Goal: Task Accomplishment & Management: Use online tool/utility

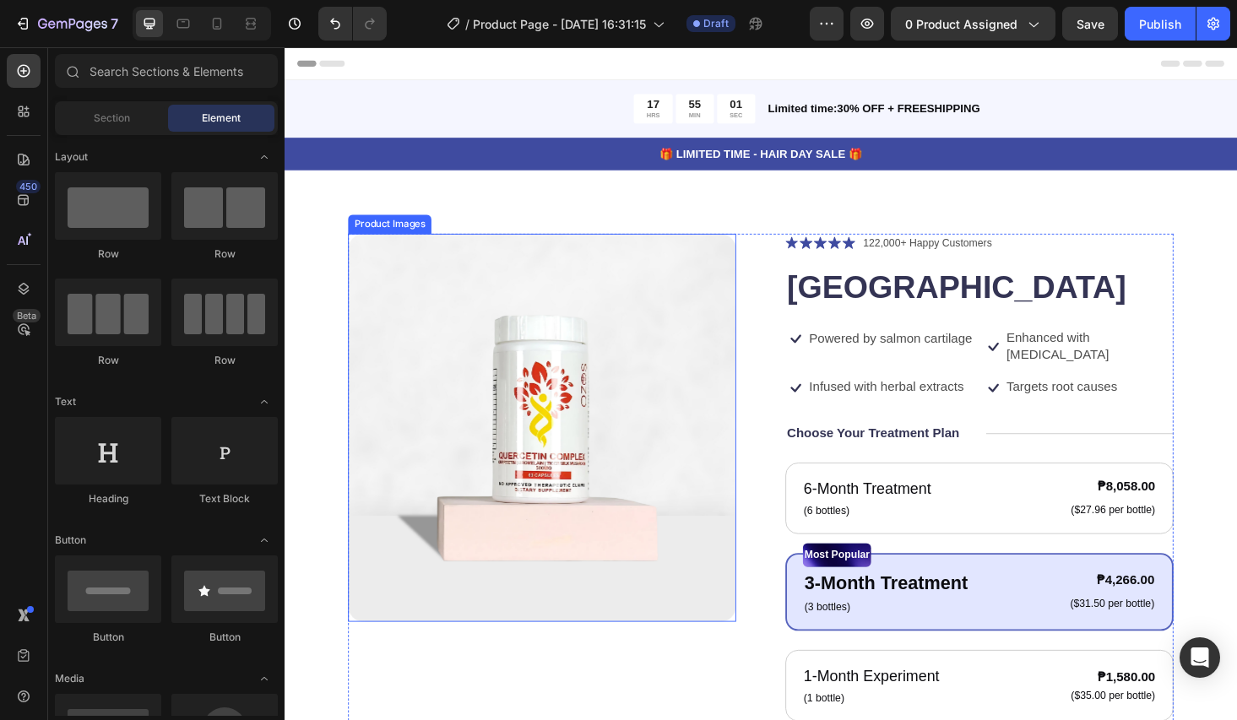
click at [561, 472] on img at bounding box center [558, 452] width 413 height 413
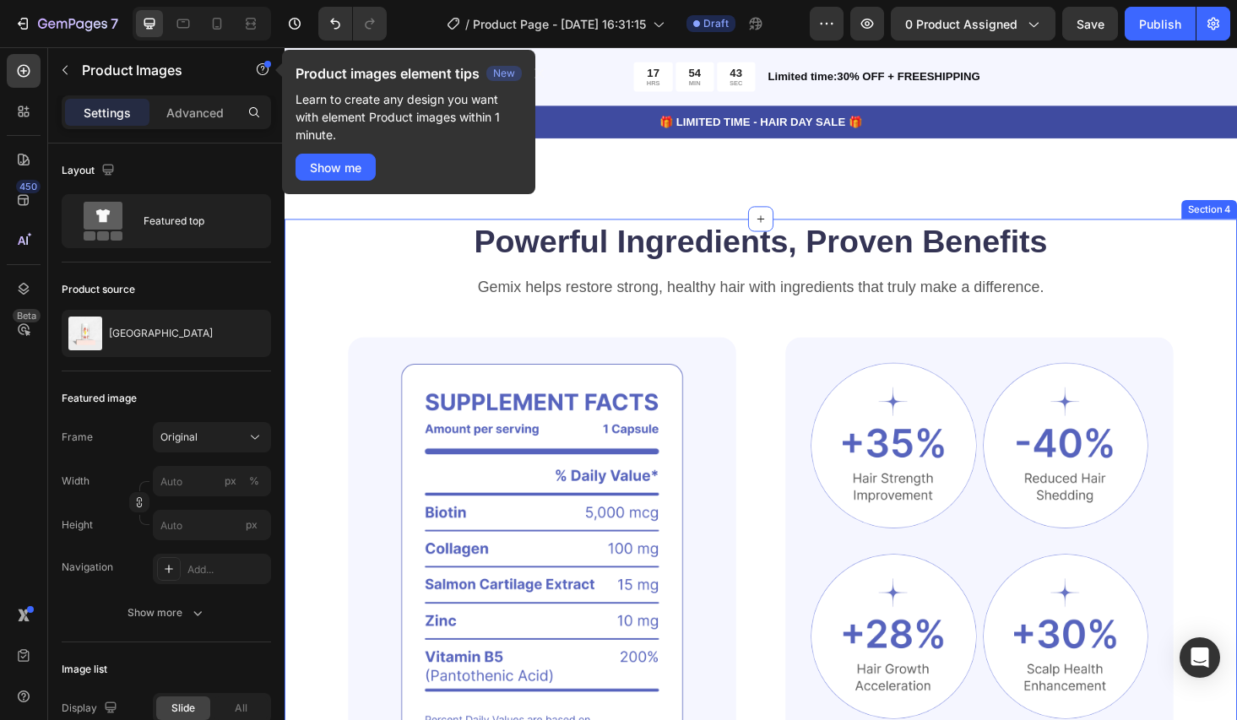
scroll to position [944, 0]
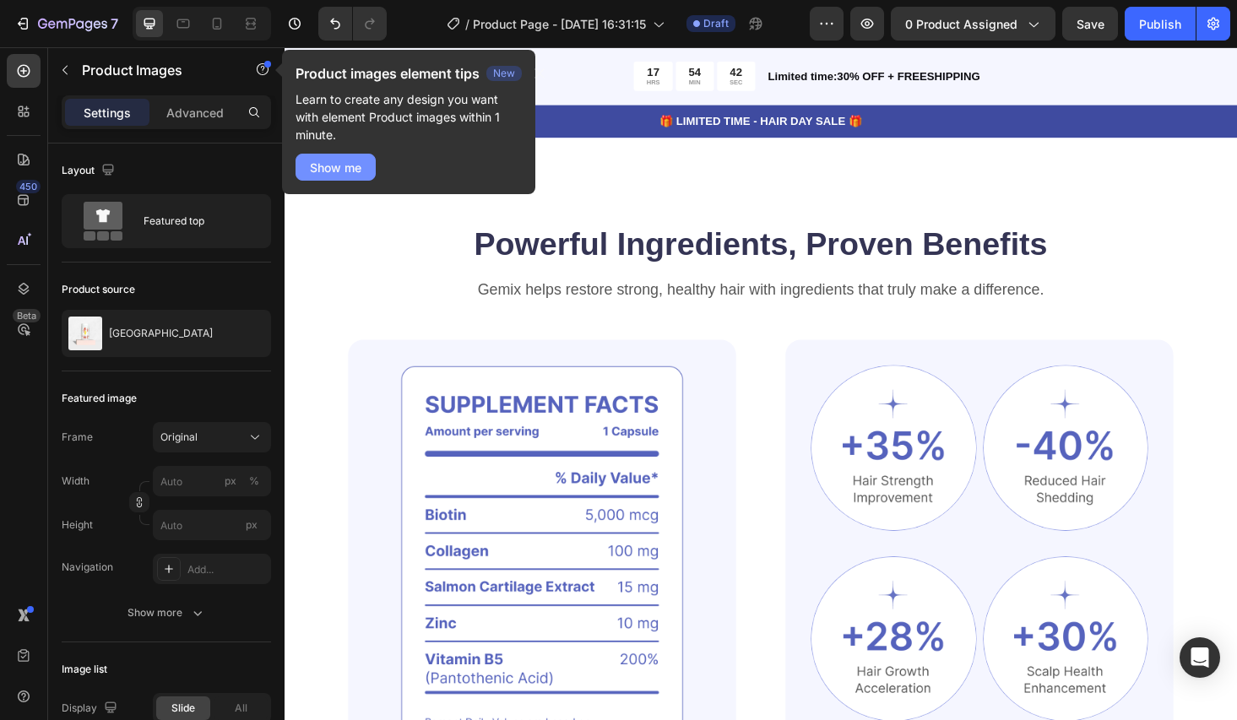
click at [337, 171] on div "Show me" at bounding box center [336, 168] width 52 height 18
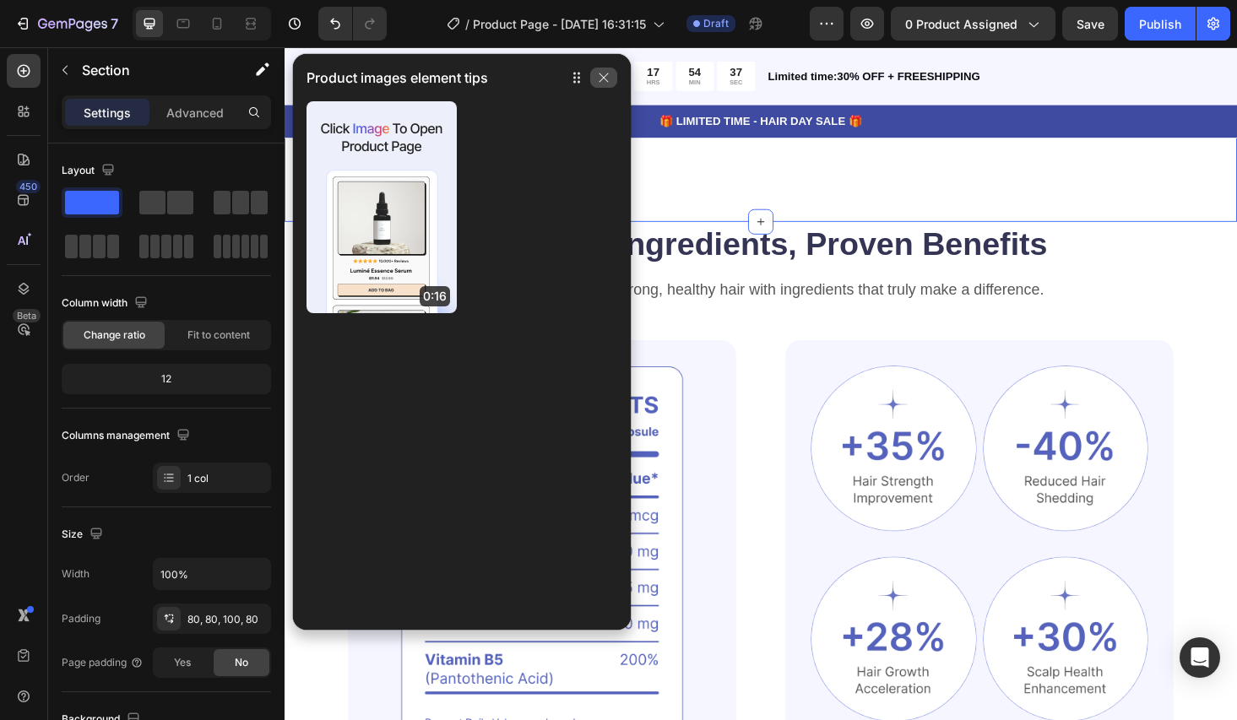
click at [608, 73] on icon "button" at bounding box center [604, 78] width 14 height 14
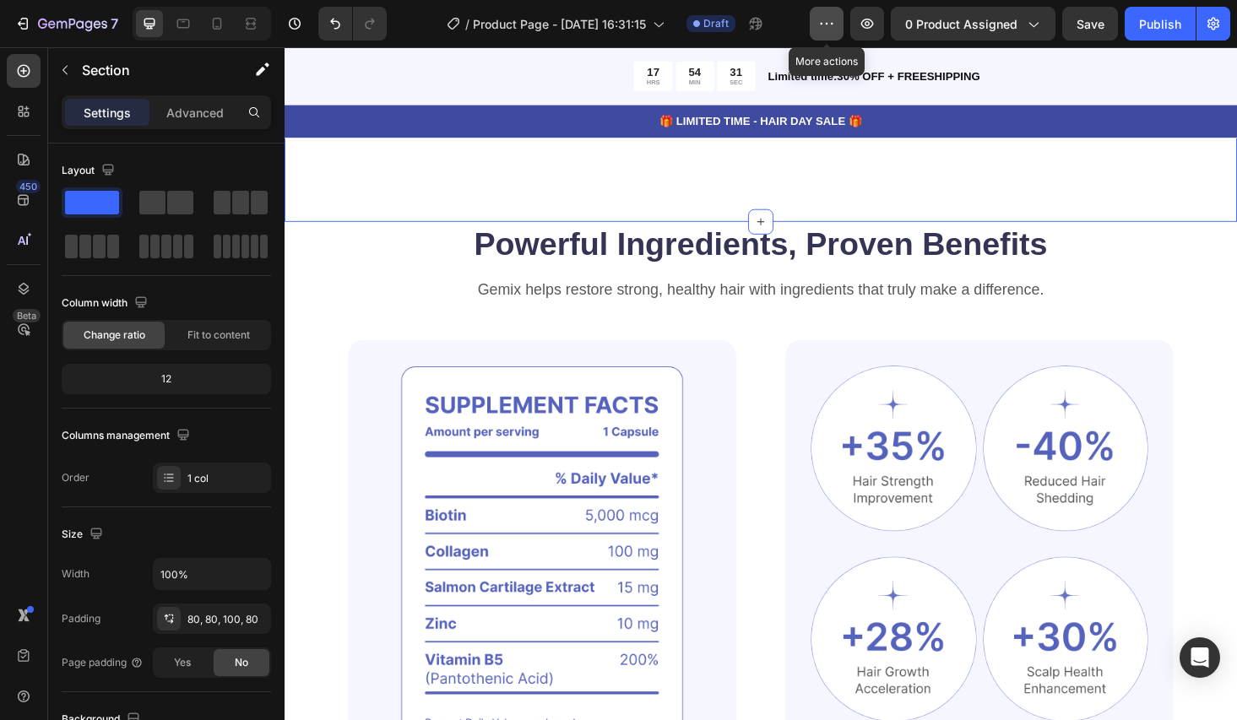
click at [838, 27] on button "button" at bounding box center [827, 24] width 34 height 34
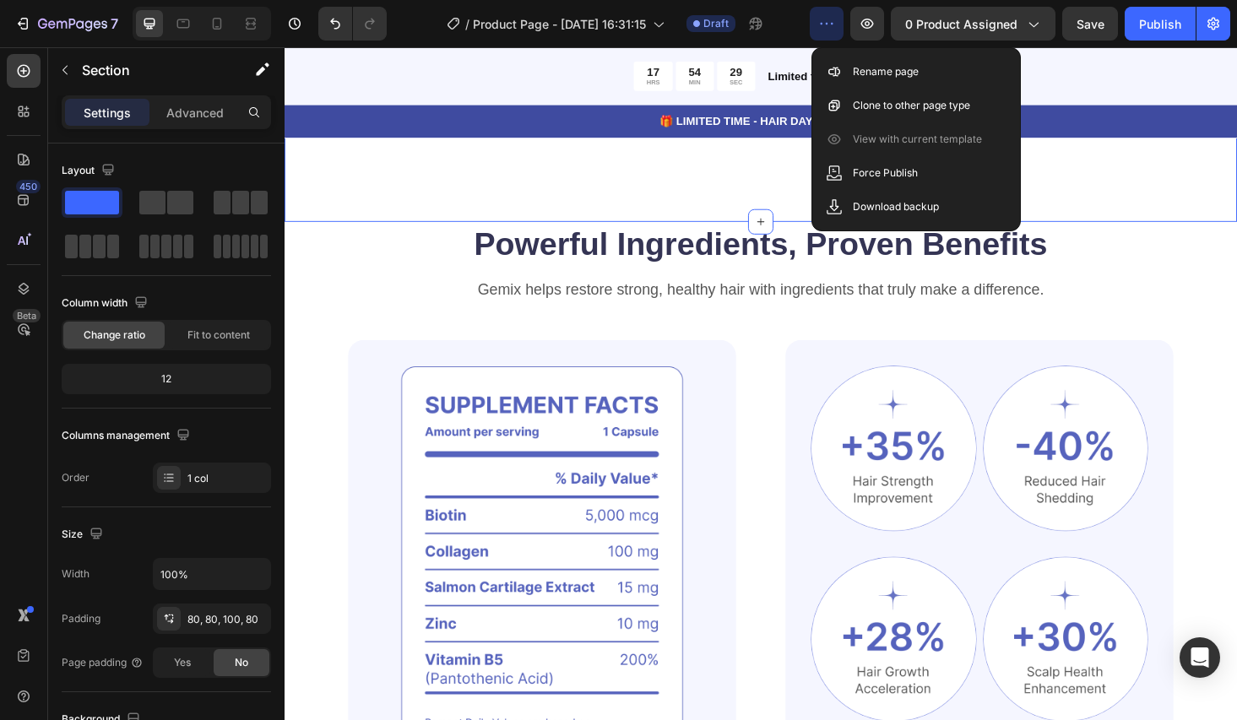
click at [834, 27] on icon "button" at bounding box center [826, 23] width 17 height 17
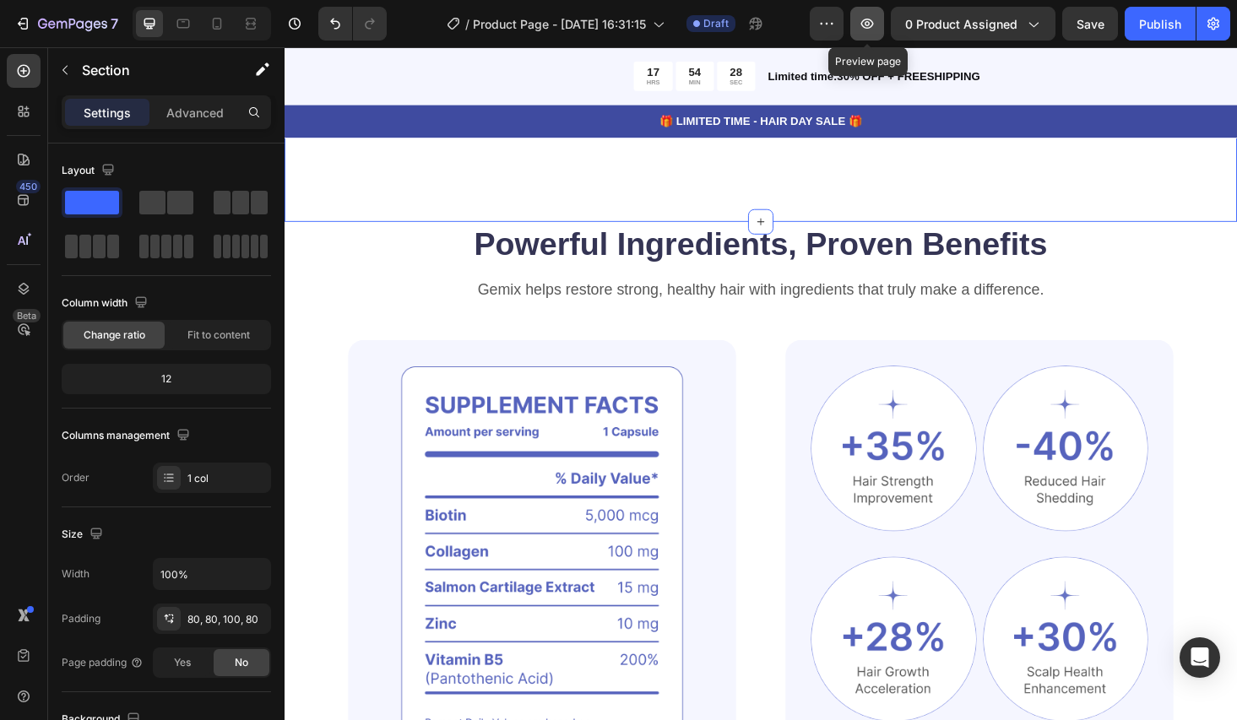
click at [864, 26] on icon "button" at bounding box center [867, 24] width 13 height 10
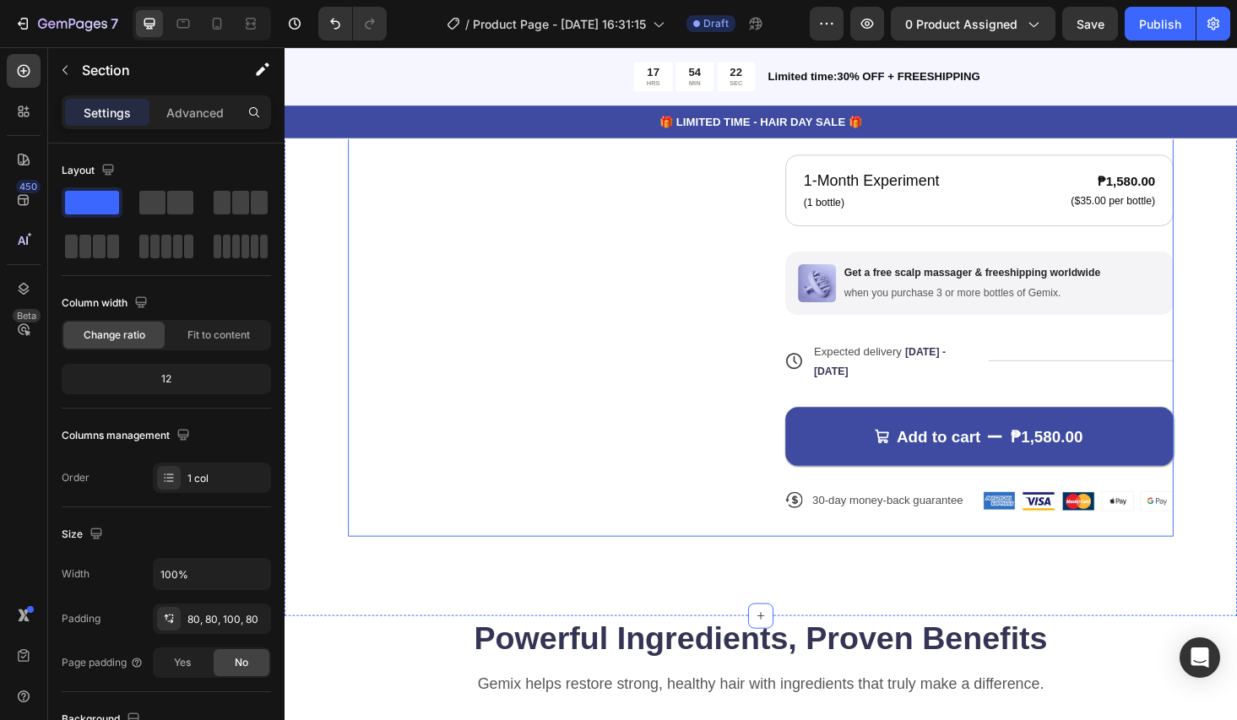
scroll to position [419, 0]
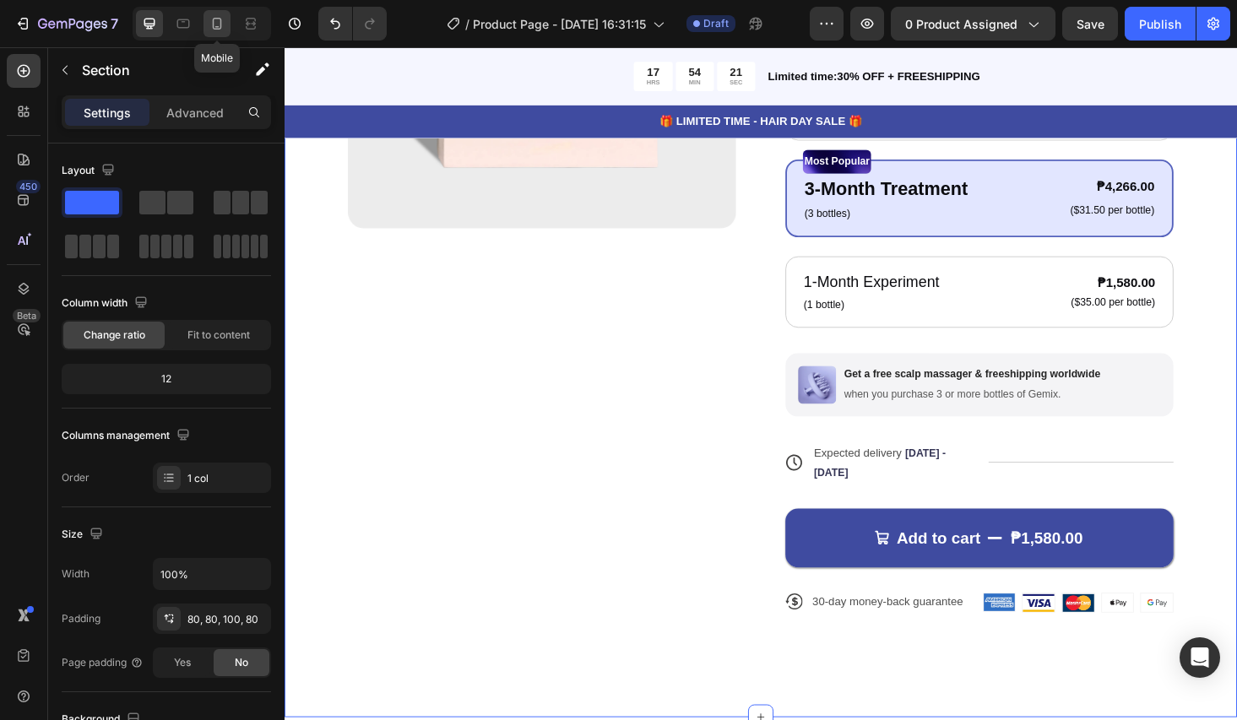
click at [211, 24] on icon at bounding box center [217, 23] width 17 height 17
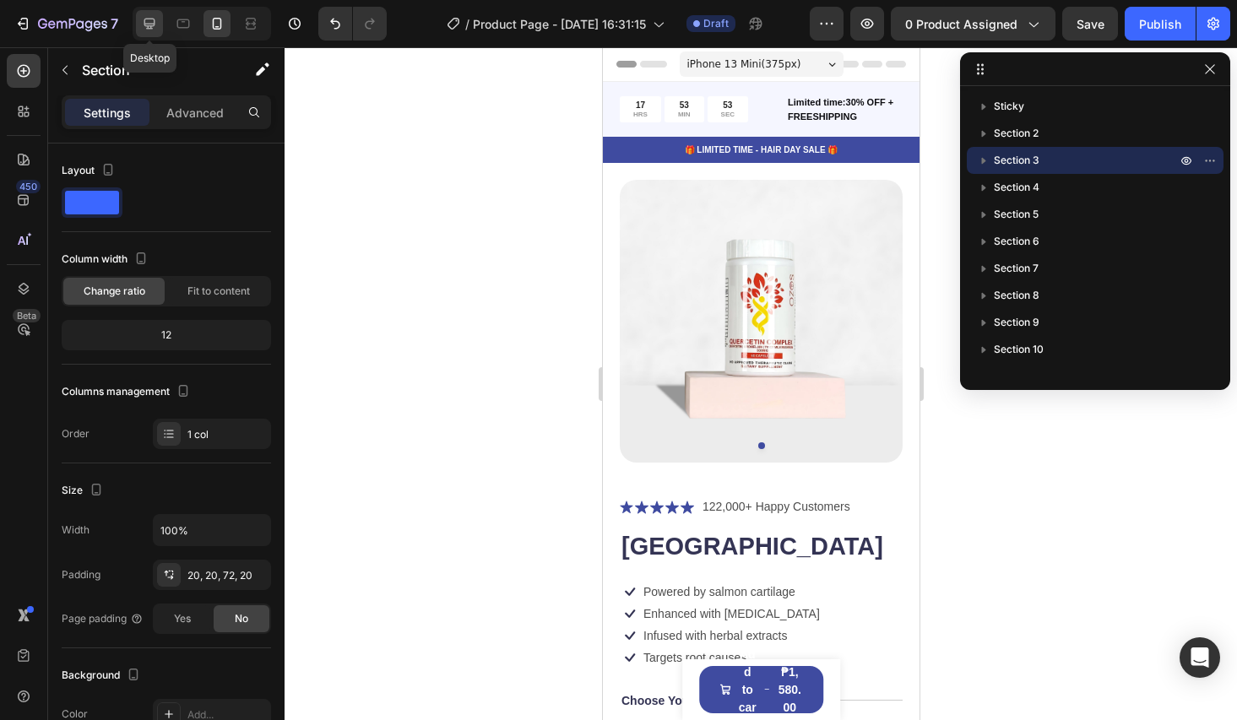
click at [139, 22] on div at bounding box center [149, 23] width 27 height 27
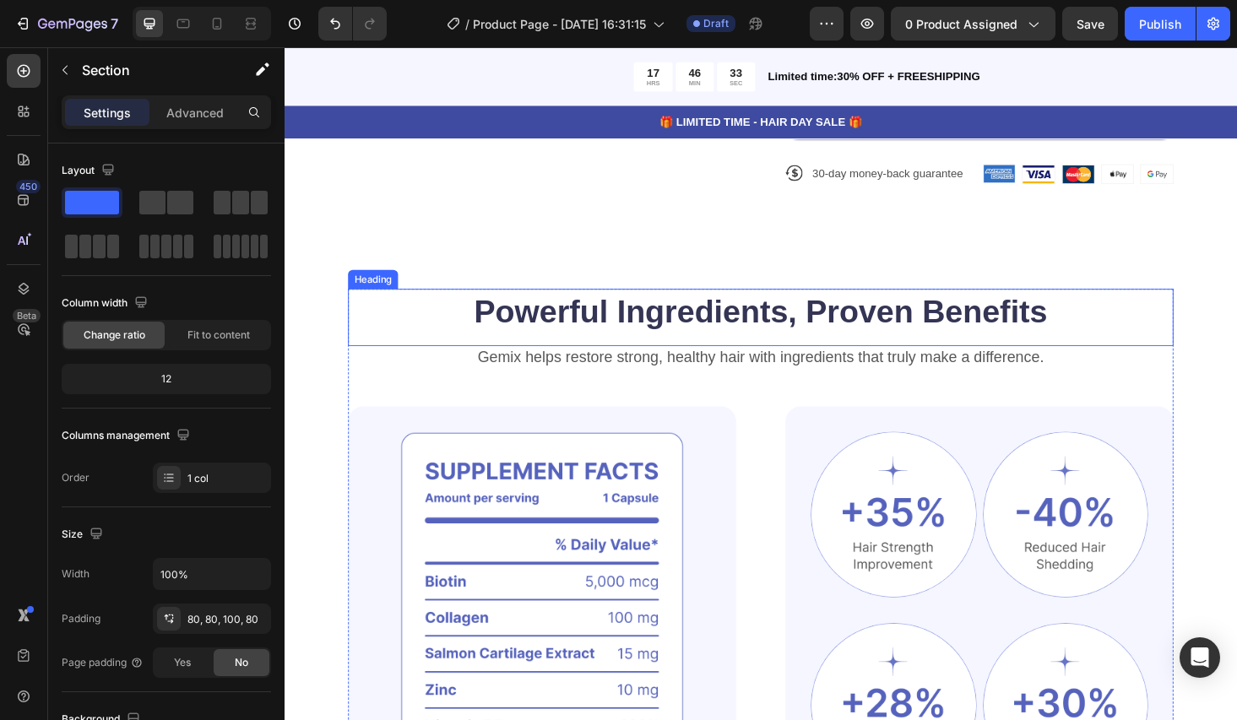
scroll to position [926, 0]
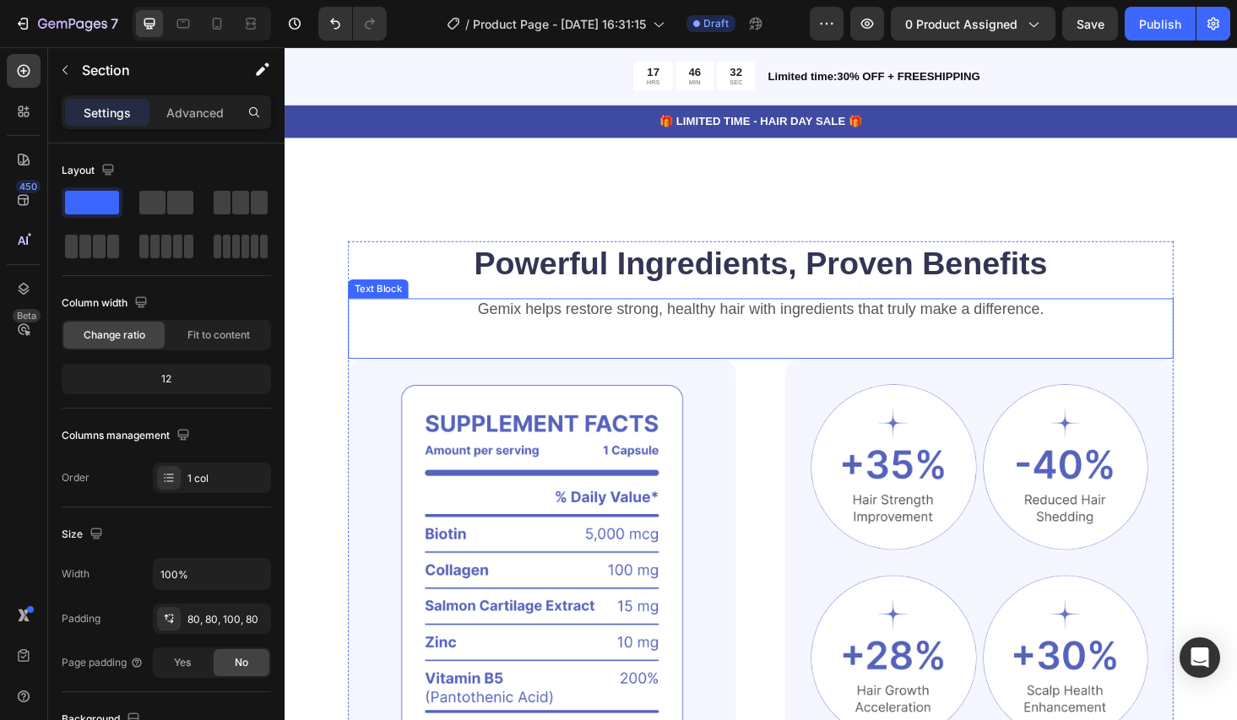
click at [535, 316] on p "Gemix helps restore strong, healthy hair with ingredients that truly make a dif…" at bounding box center [791, 326] width 875 height 21
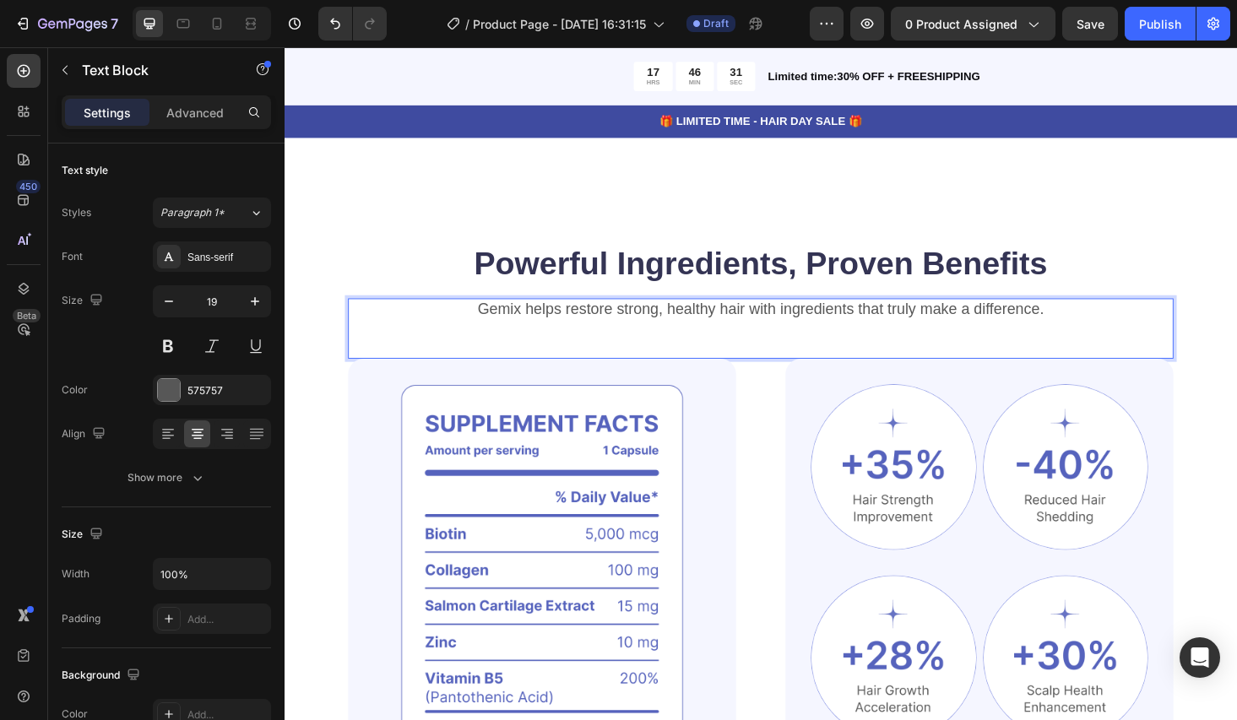
click at [507, 316] on p "Gemix helps restore strong, healthy hair with ingredients that truly make a dif…" at bounding box center [791, 326] width 875 height 21
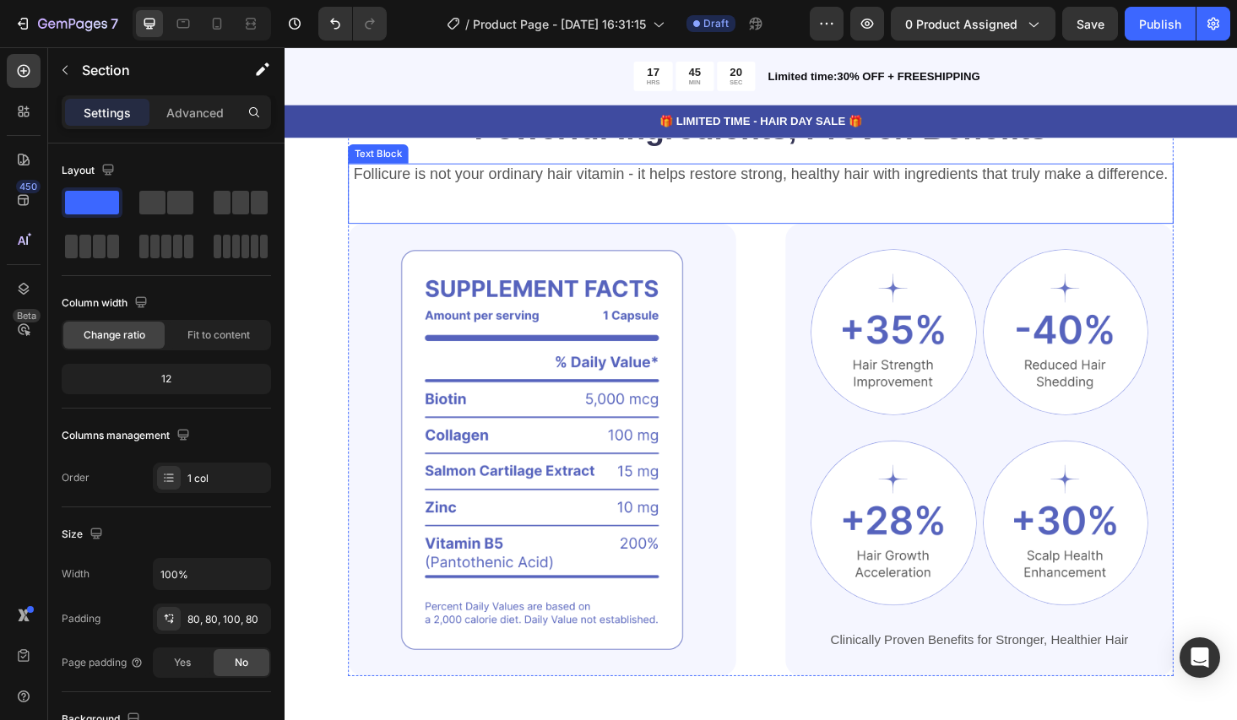
scroll to position [1062, 0]
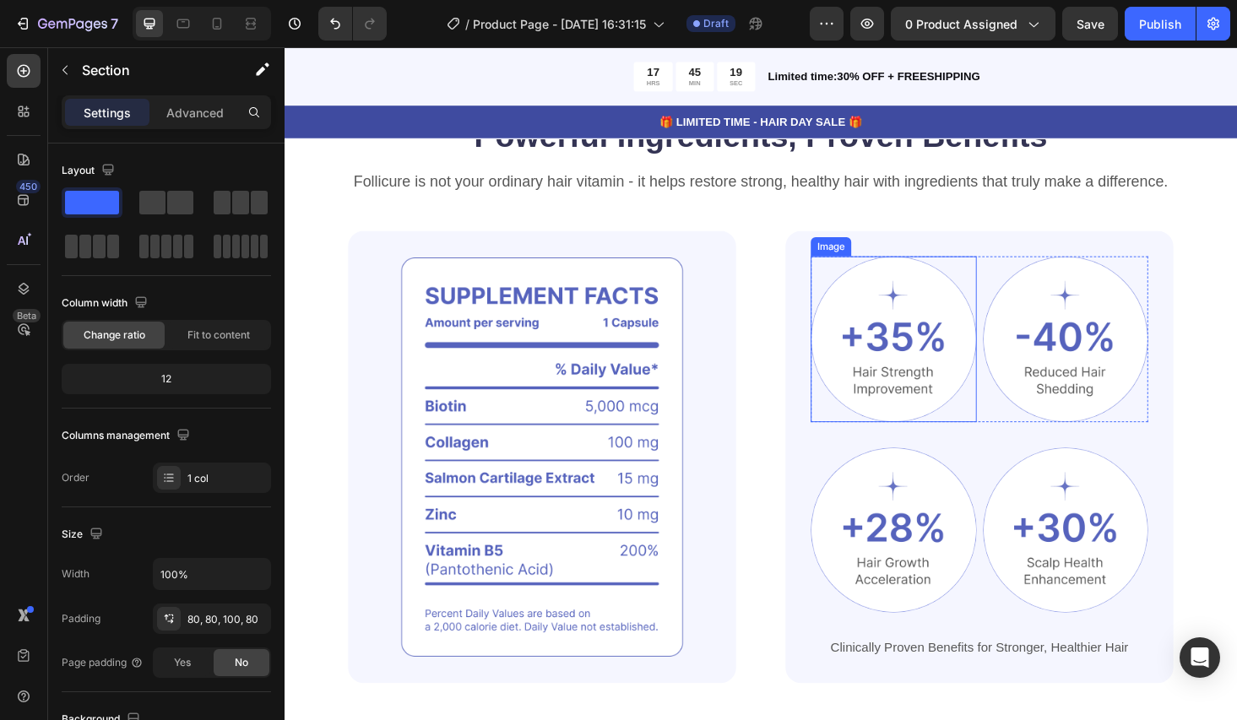
click at [953, 332] on img at bounding box center [932, 357] width 176 height 176
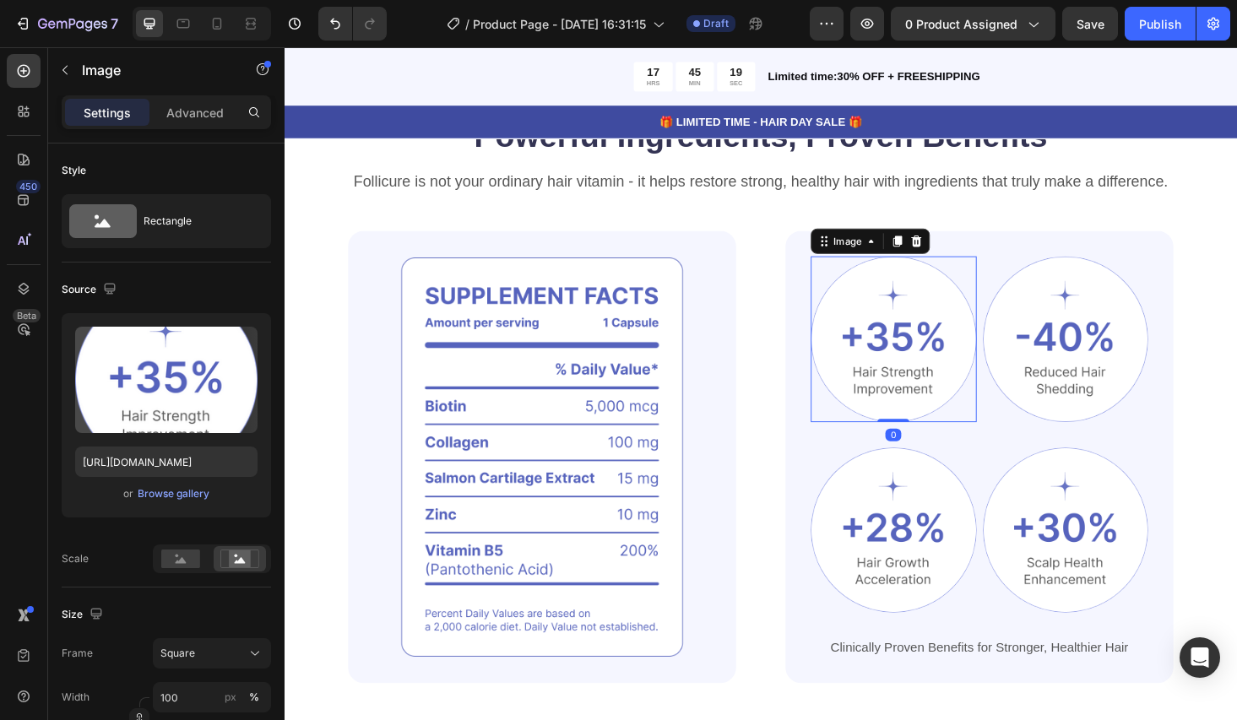
click at [953, 332] on img at bounding box center [932, 357] width 176 height 176
click at [1083, 202] on div "Follicure is not your ordinary hair vitamin - it helps restore strong, healthy …" at bounding box center [791, 210] width 878 height 65
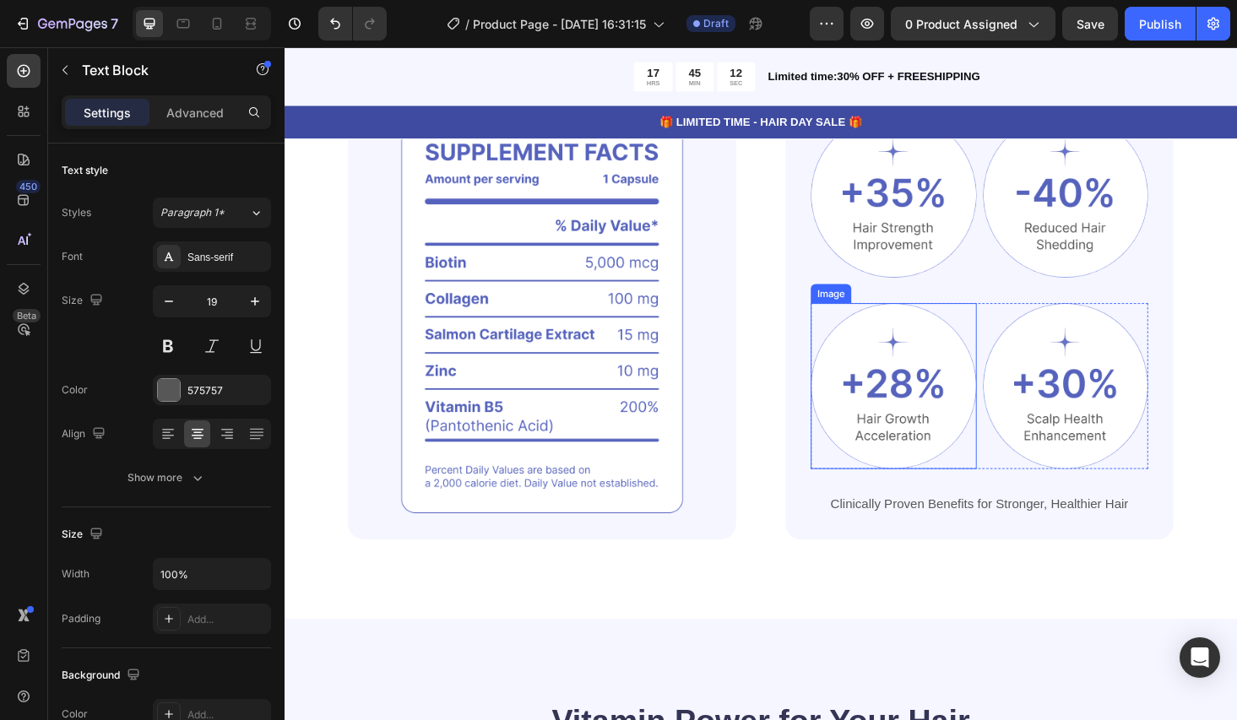
scroll to position [1193, 0]
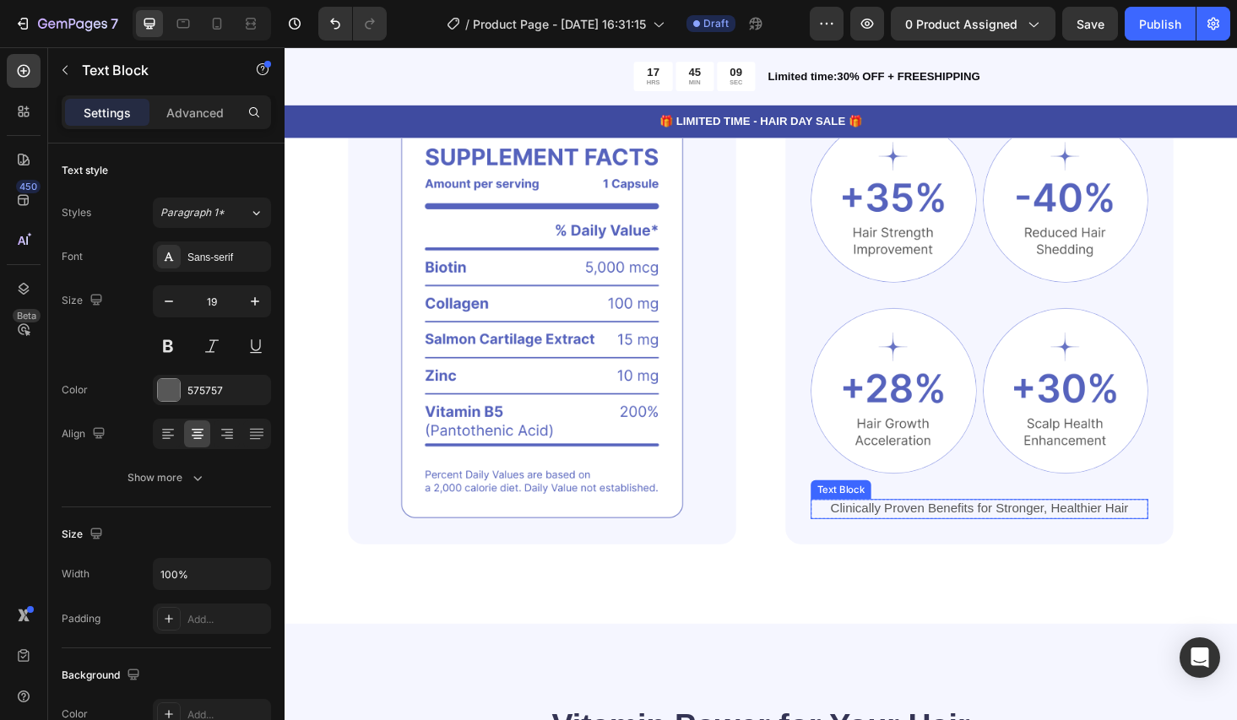
click at [960, 538] on p "Clinically Proven Benefits for Stronger, Healthier Hair" at bounding box center [1024, 538] width 356 height 18
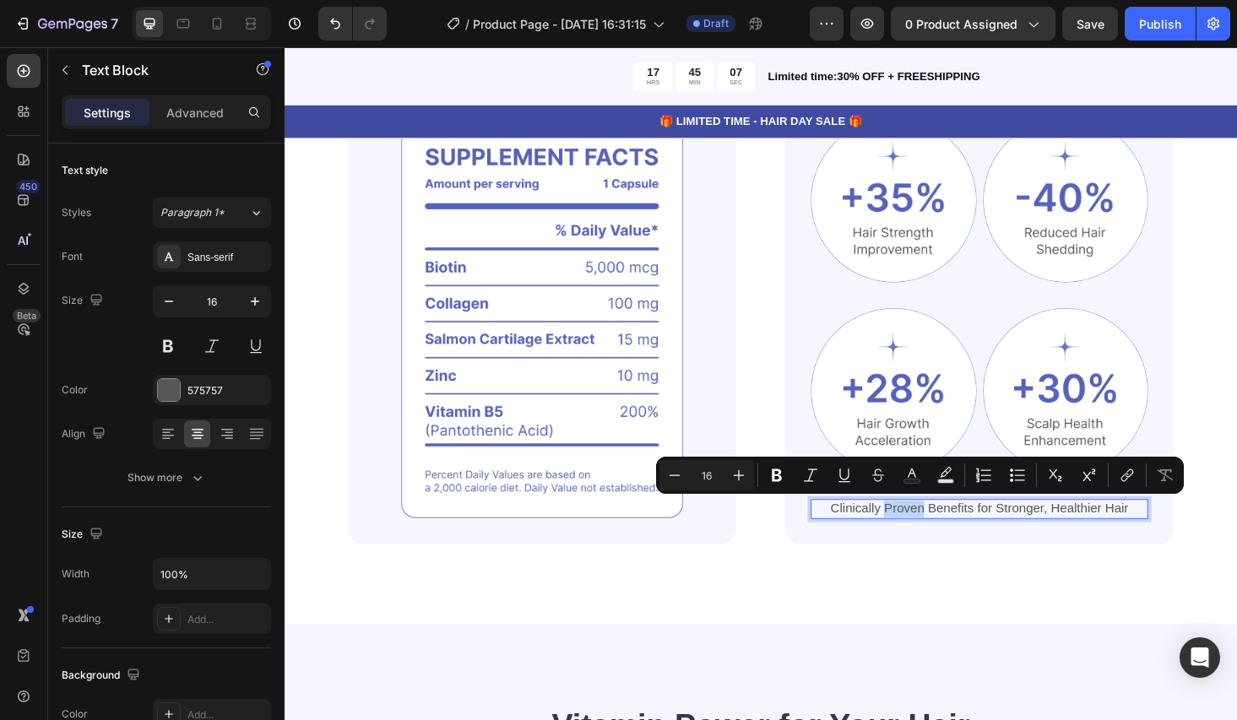
click at [928, 534] on p "Clinically Proven Benefits for Stronger, Healthier Hair" at bounding box center [1024, 538] width 356 height 18
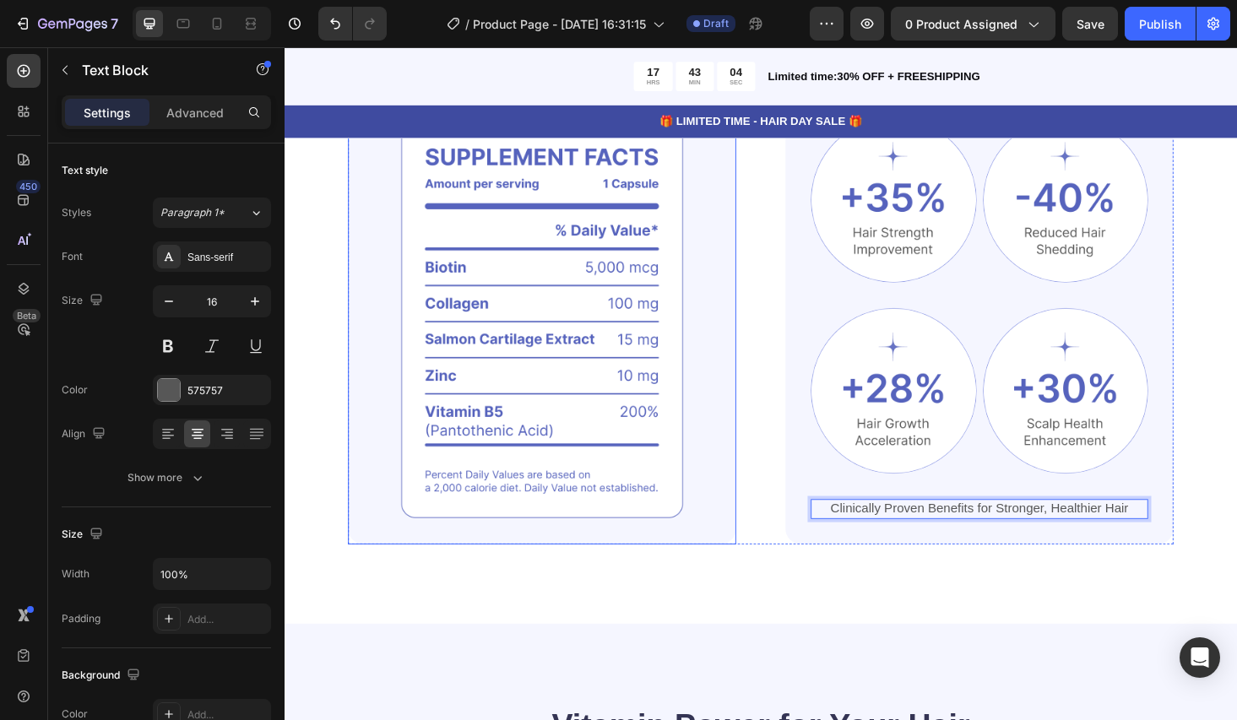
click at [507, 297] on img at bounding box center [558, 335] width 413 height 481
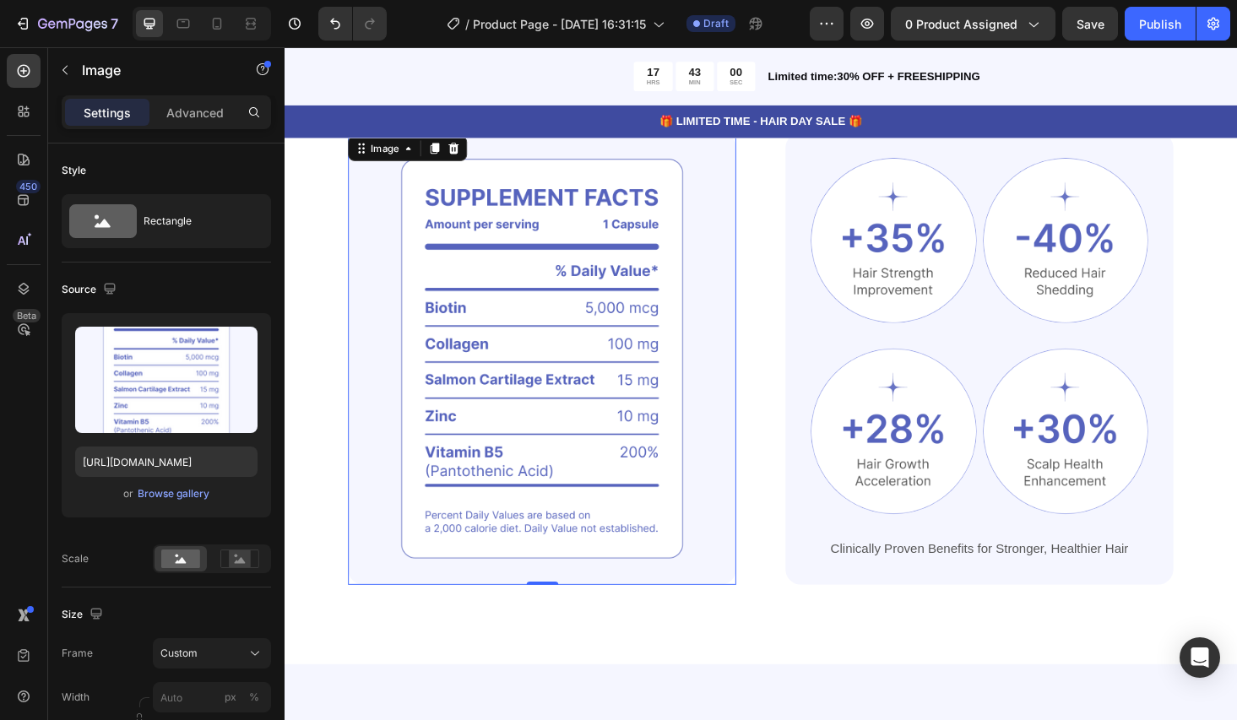
scroll to position [1154, 0]
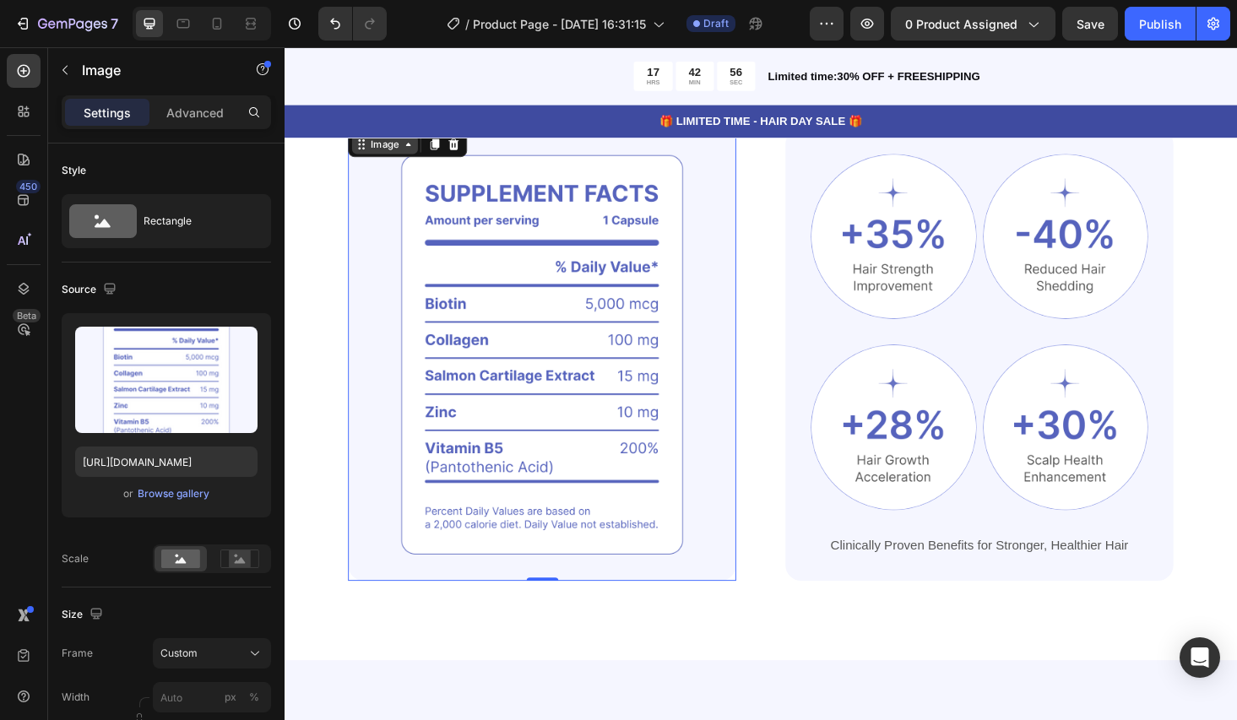
click at [395, 155] on div "Image" at bounding box center [391, 150] width 36 height 15
click at [532, 295] on img at bounding box center [558, 373] width 413 height 481
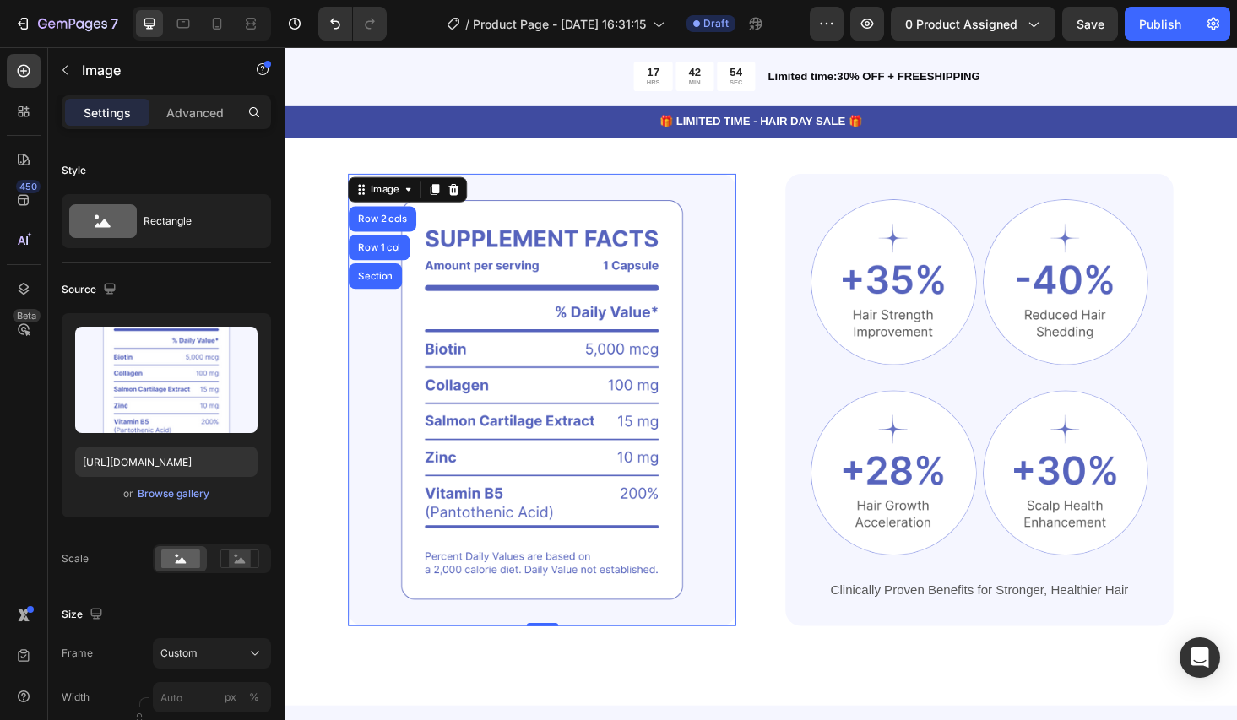
scroll to position [1069, 0]
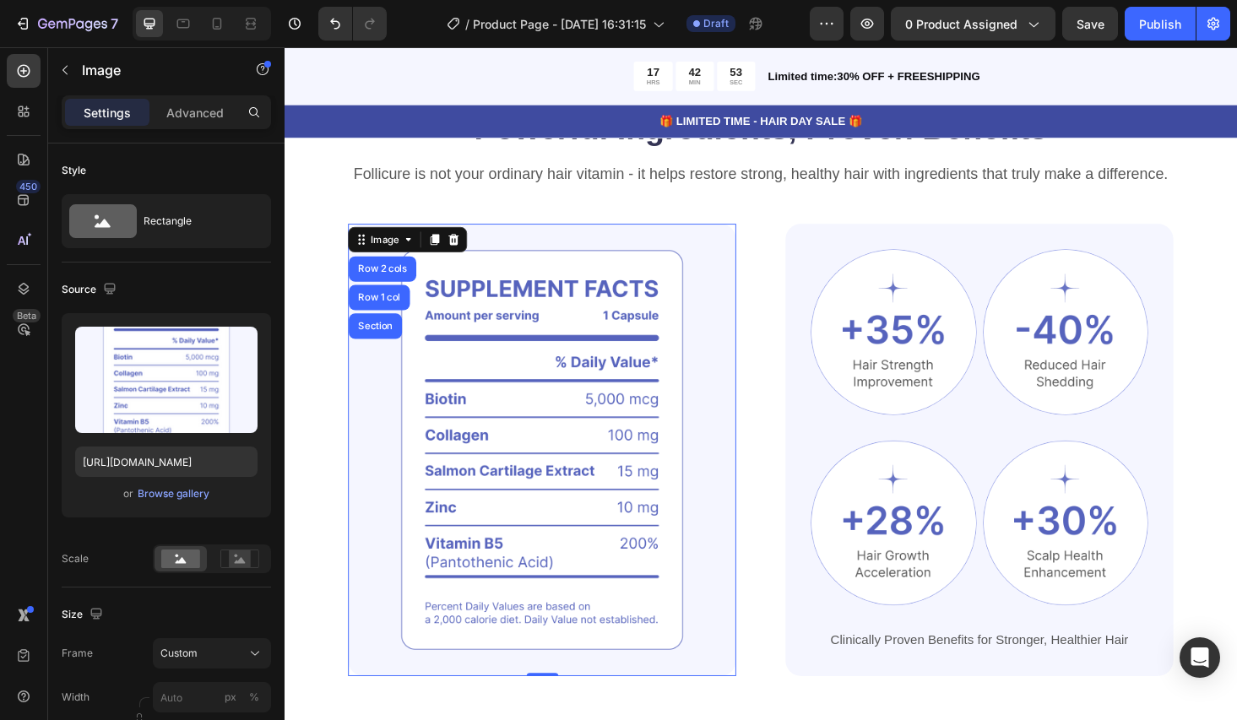
click at [533, 296] on img at bounding box center [558, 475] width 413 height 481
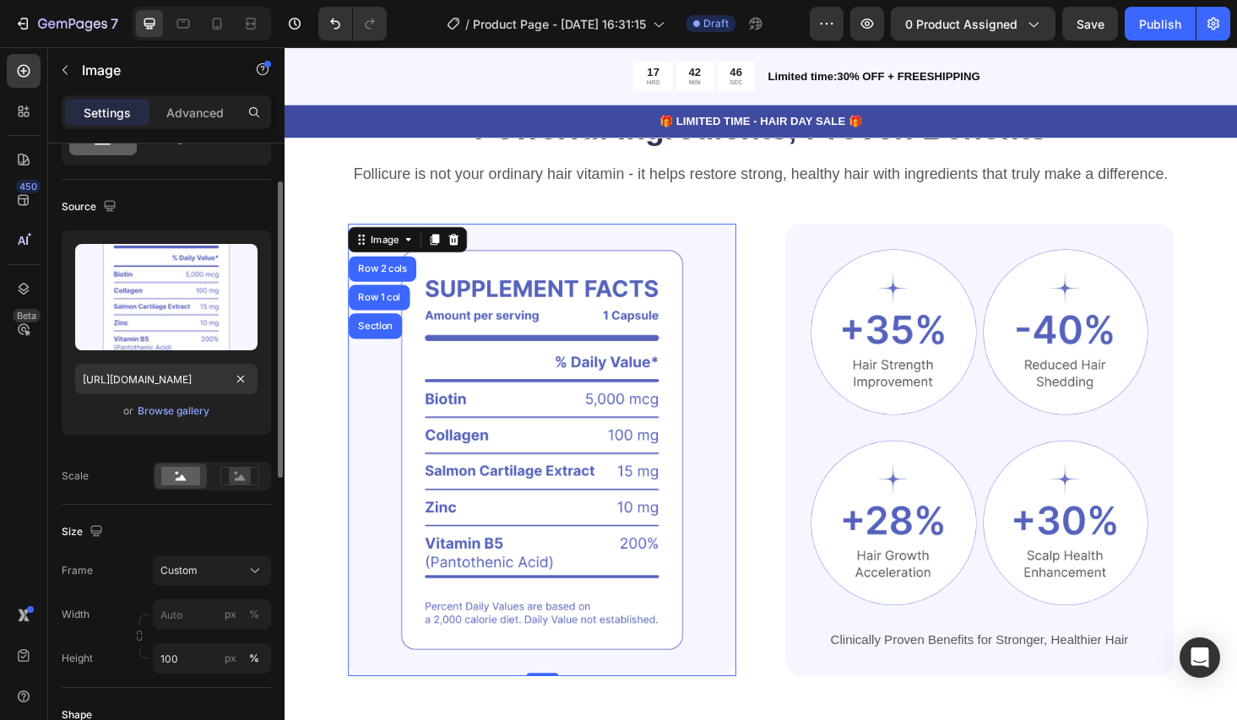
scroll to position [82, 0]
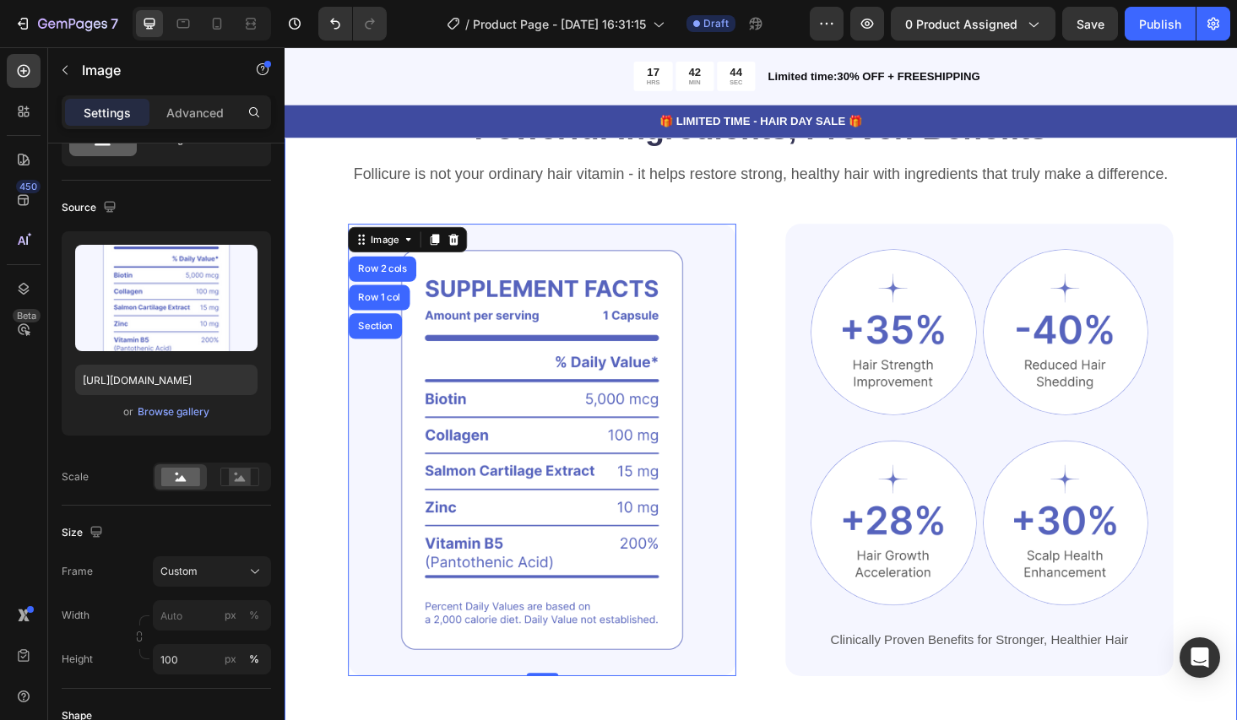
click at [326, 448] on div "Powerful Ingredients, Proven Benefits Heading Follicure is not your ordinary ha…" at bounding box center [791, 456] width 1013 height 692
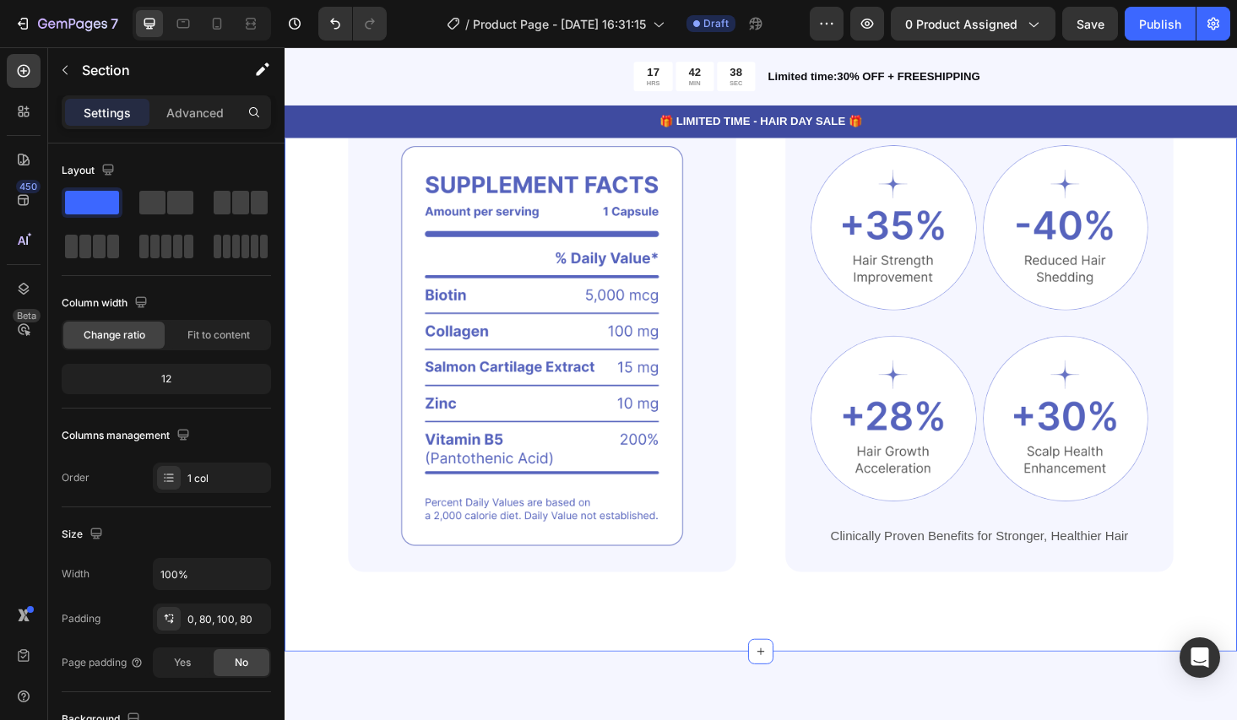
scroll to position [1057, 0]
